Goal: Find specific page/section: Find specific page/section

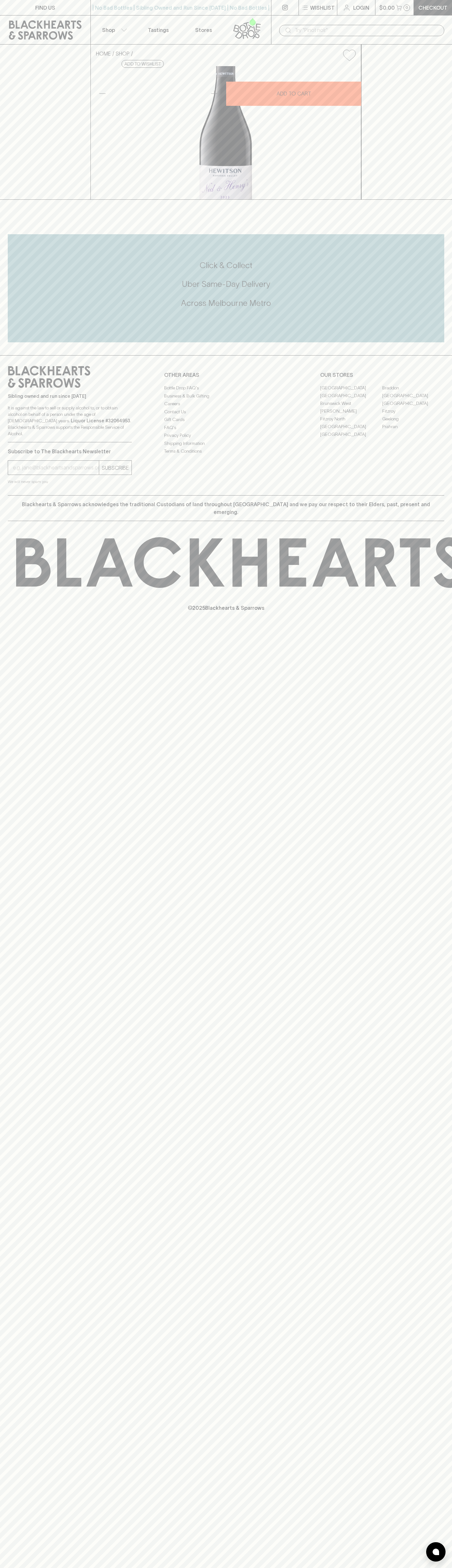
click at [57, 7] on link "FIND US" at bounding box center [45, 7] width 90 height 15
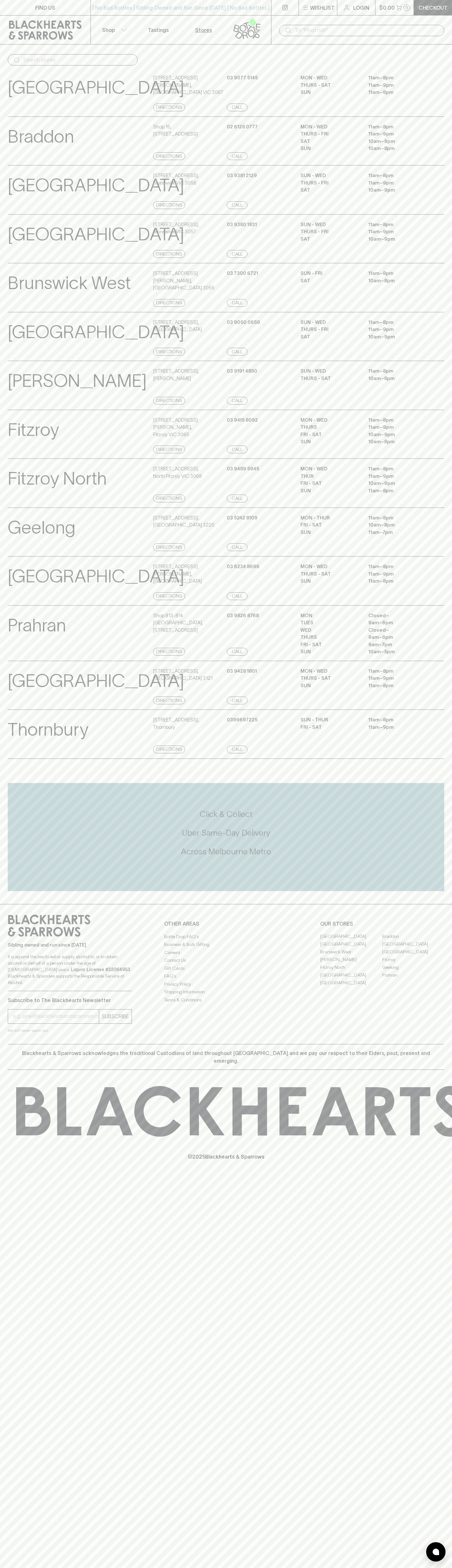
click at [65, 1567] on html "FIND US | No Bad Bottles | Sibling Owned and Run Since 2006 | No Bad Bottles | …" at bounding box center [226, 784] width 452 height 1568
click at [20, 502] on div "Fitzroy North View Store Details" at bounding box center [80, 483] width 144 height 37
